Goal: Information Seeking & Learning: Learn about a topic

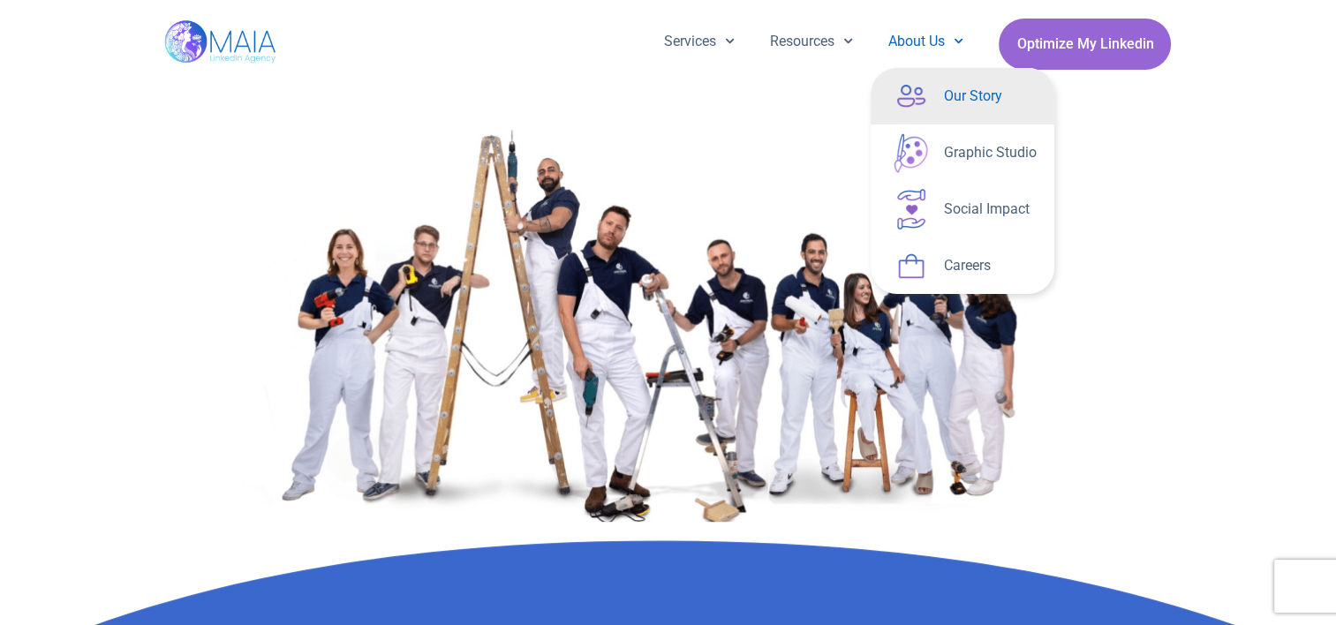
click at [930, 37] on link "About Us" at bounding box center [926, 42] width 110 height 46
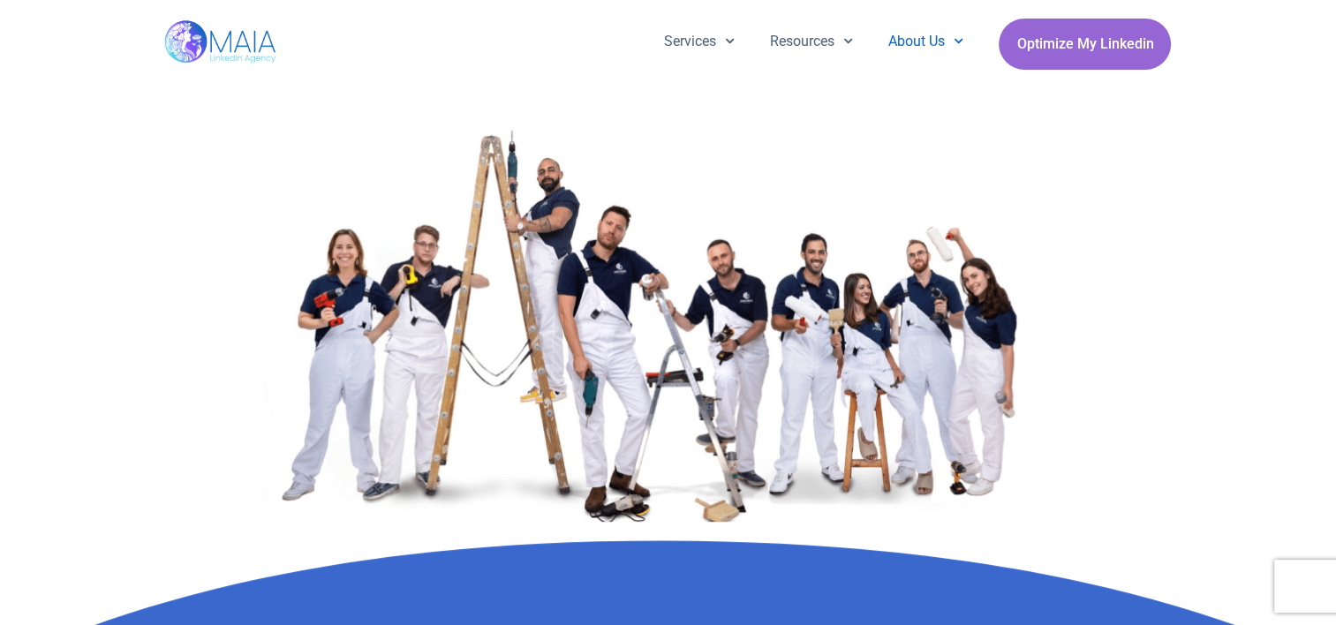
click at [930, 37] on link "About Us" at bounding box center [926, 42] width 110 height 46
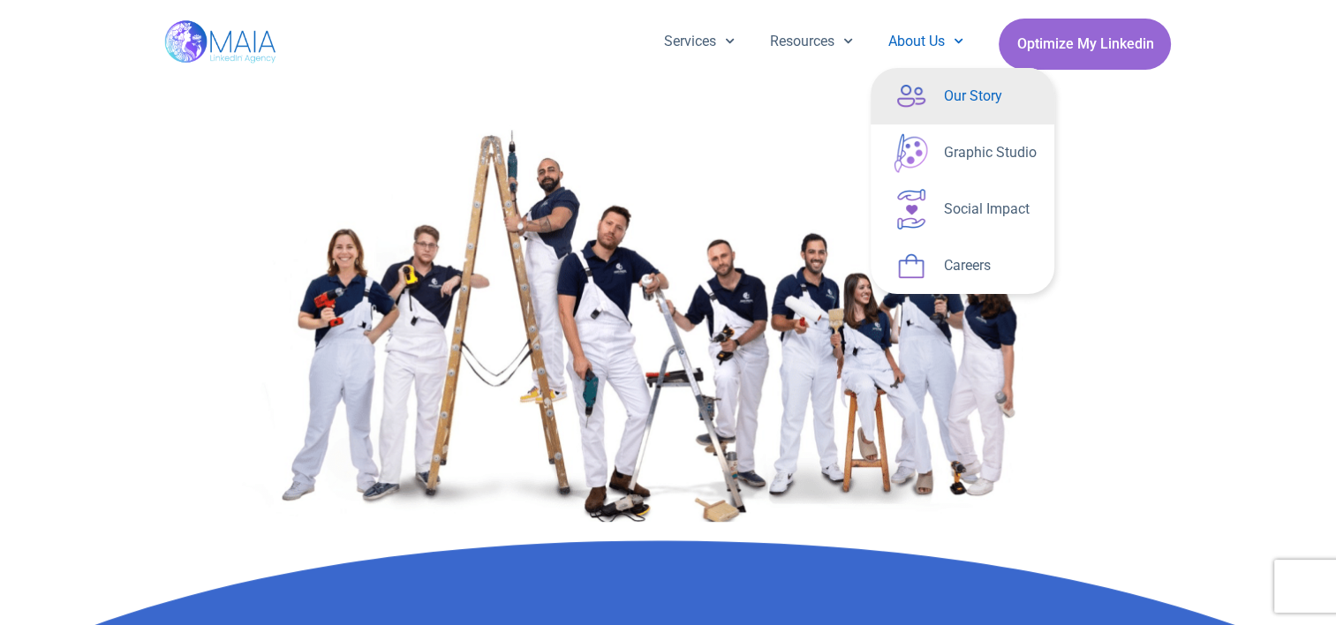
click at [942, 107] on link "Our Story" at bounding box center [963, 96] width 184 height 57
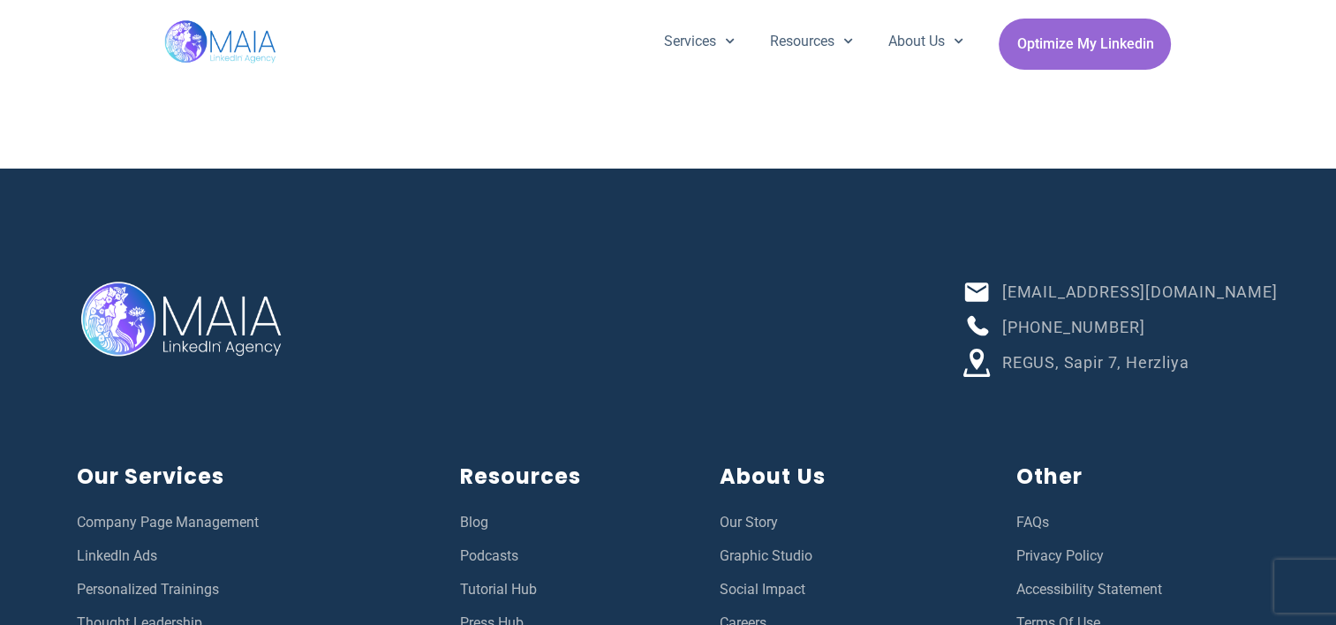
scroll to position [6351, 0]
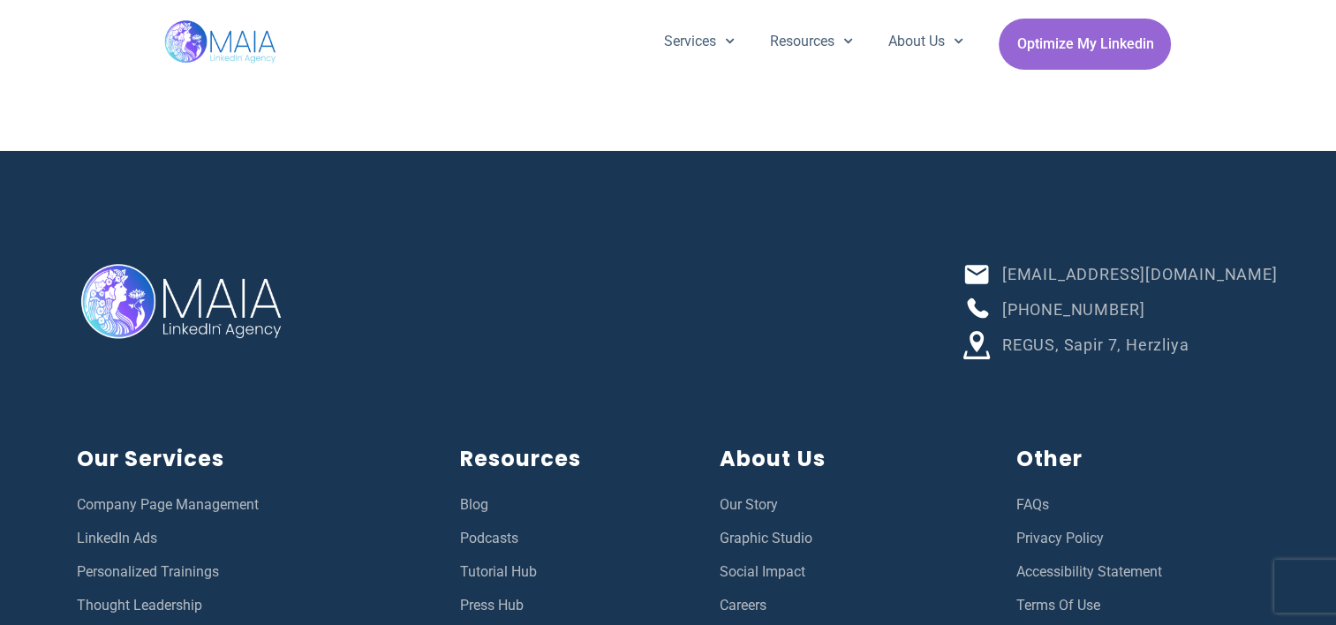
click at [733, 594] on span "Careers" at bounding box center [743, 605] width 47 height 23
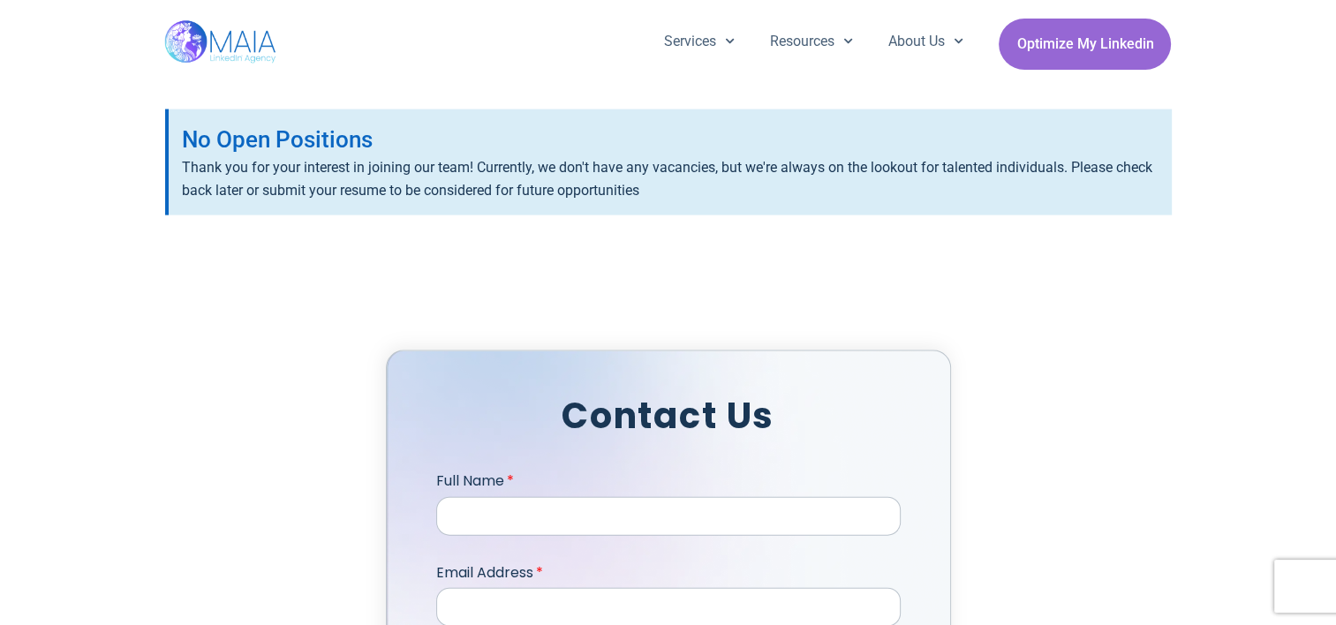
scroll to position [3744, 0]
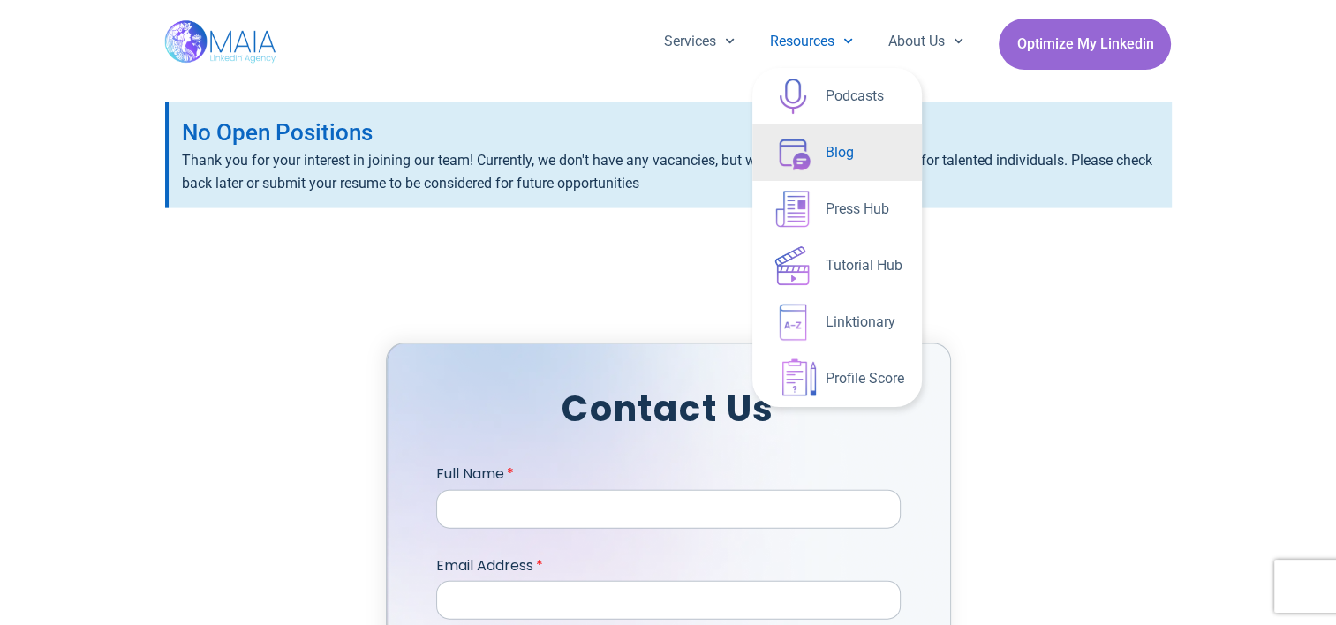
click at [838, 146] on link "Blog" at bounding box center [838, 153] width 170 height 57
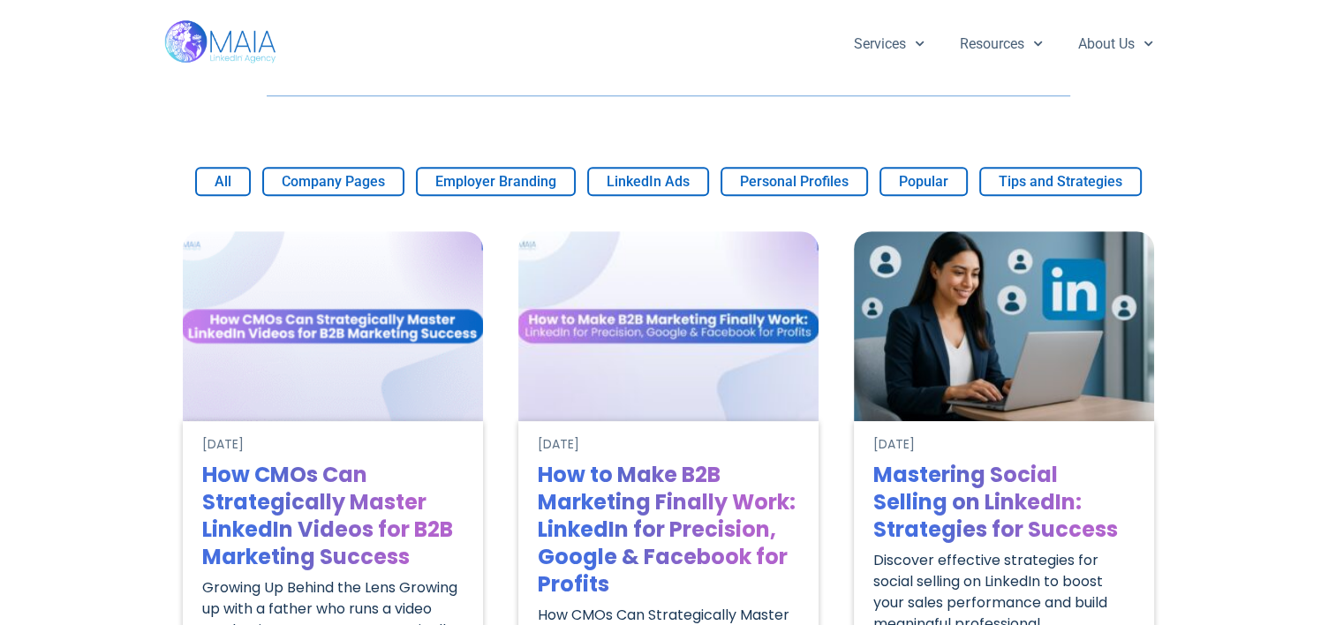
scroll to position [919, 0]
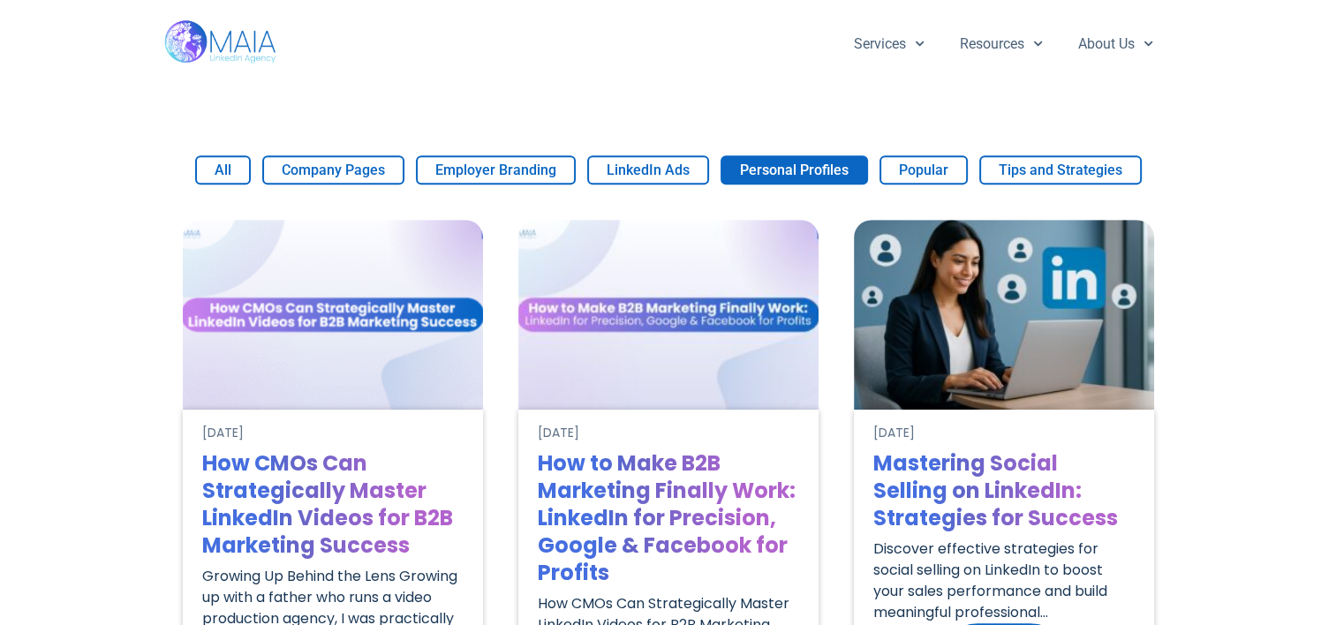
click at [784, 172] on button "Personal Profiles" at bounding box center [795, 169] width 148 height 29
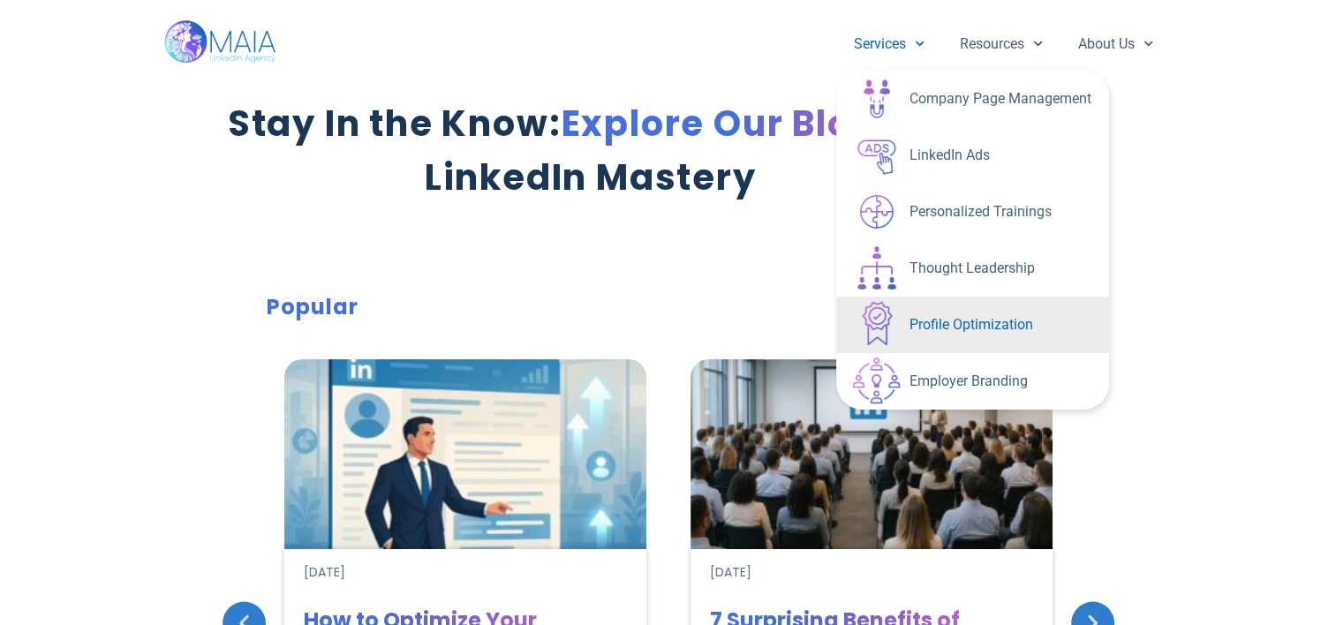
click at [970, 311] on link "Profile Optimization" at bounding box center [972, 325] width 273 height 57
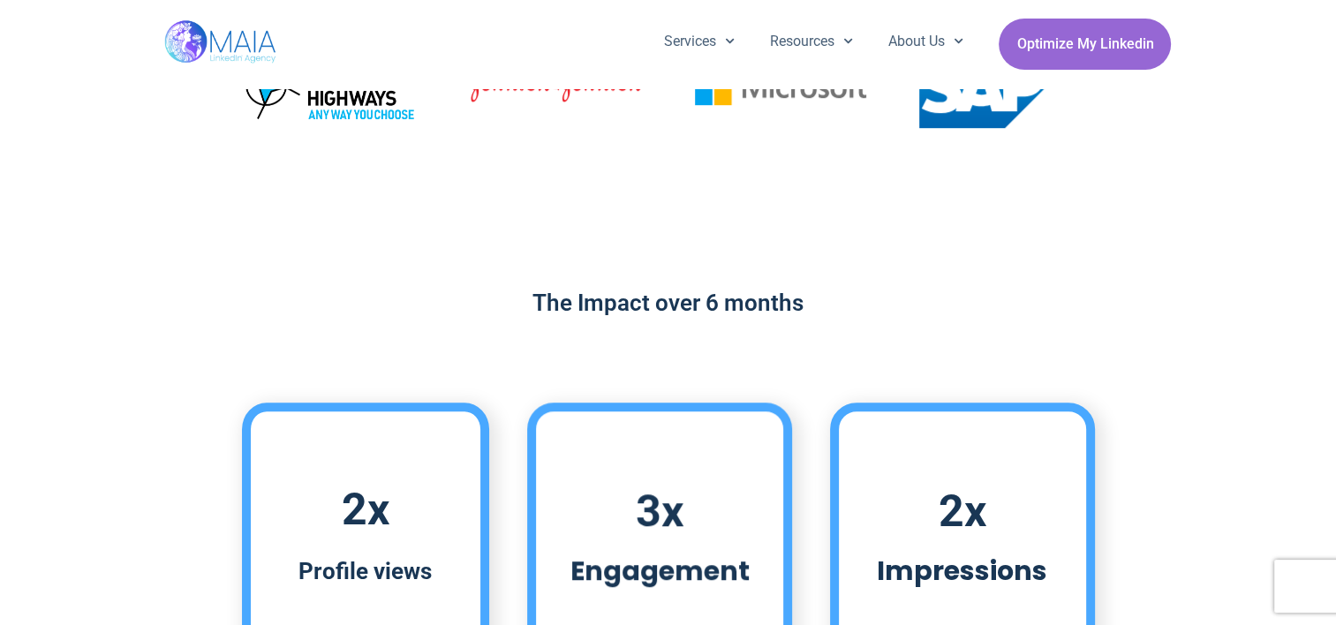
scroll to position [1003, 0]
